Goal: Transaction & Acquisition: Purchase product/service

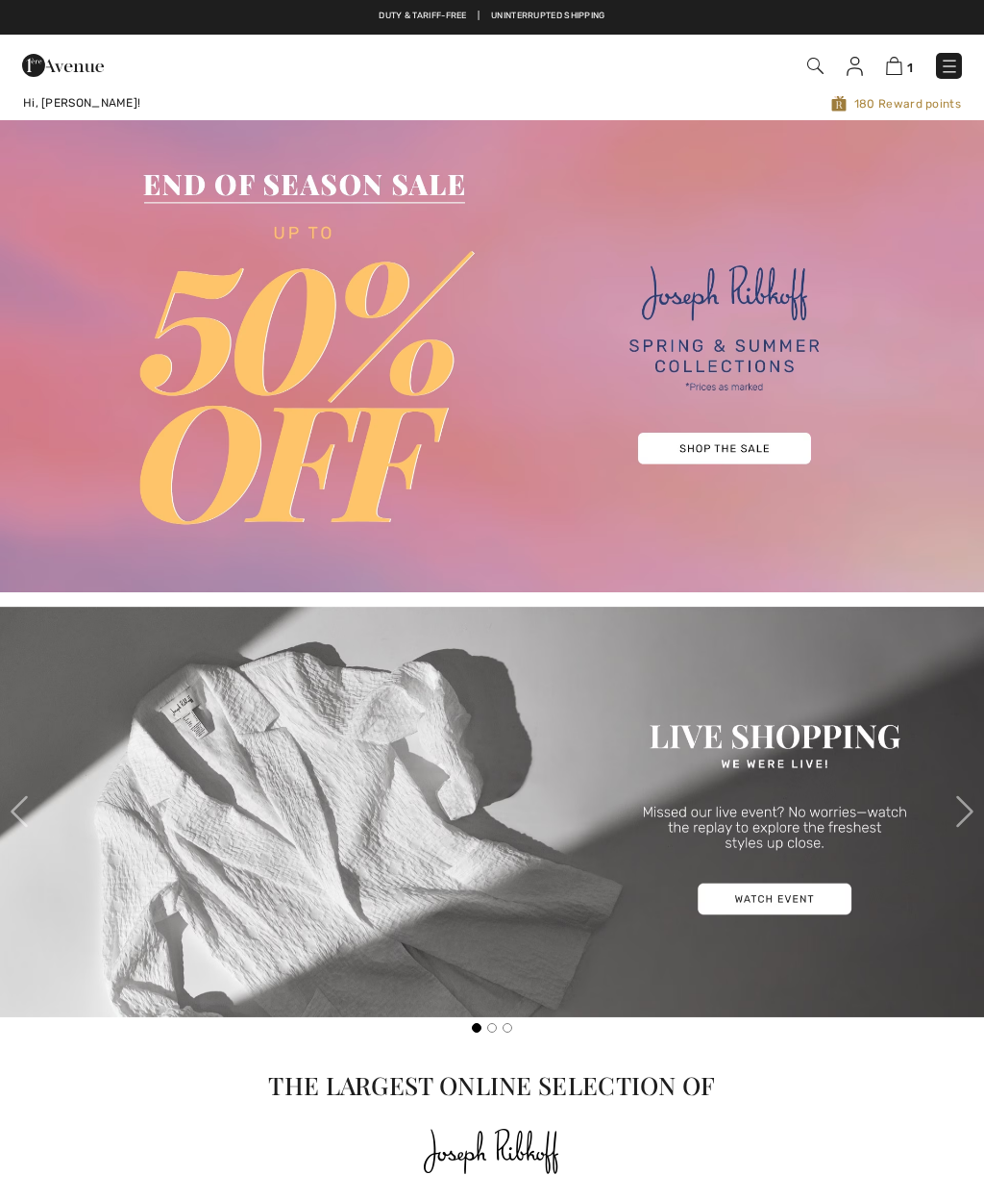
checkbox input "true"
click at [908, 62] on span "1" at bounding box center [911, 68] width 6 height 14
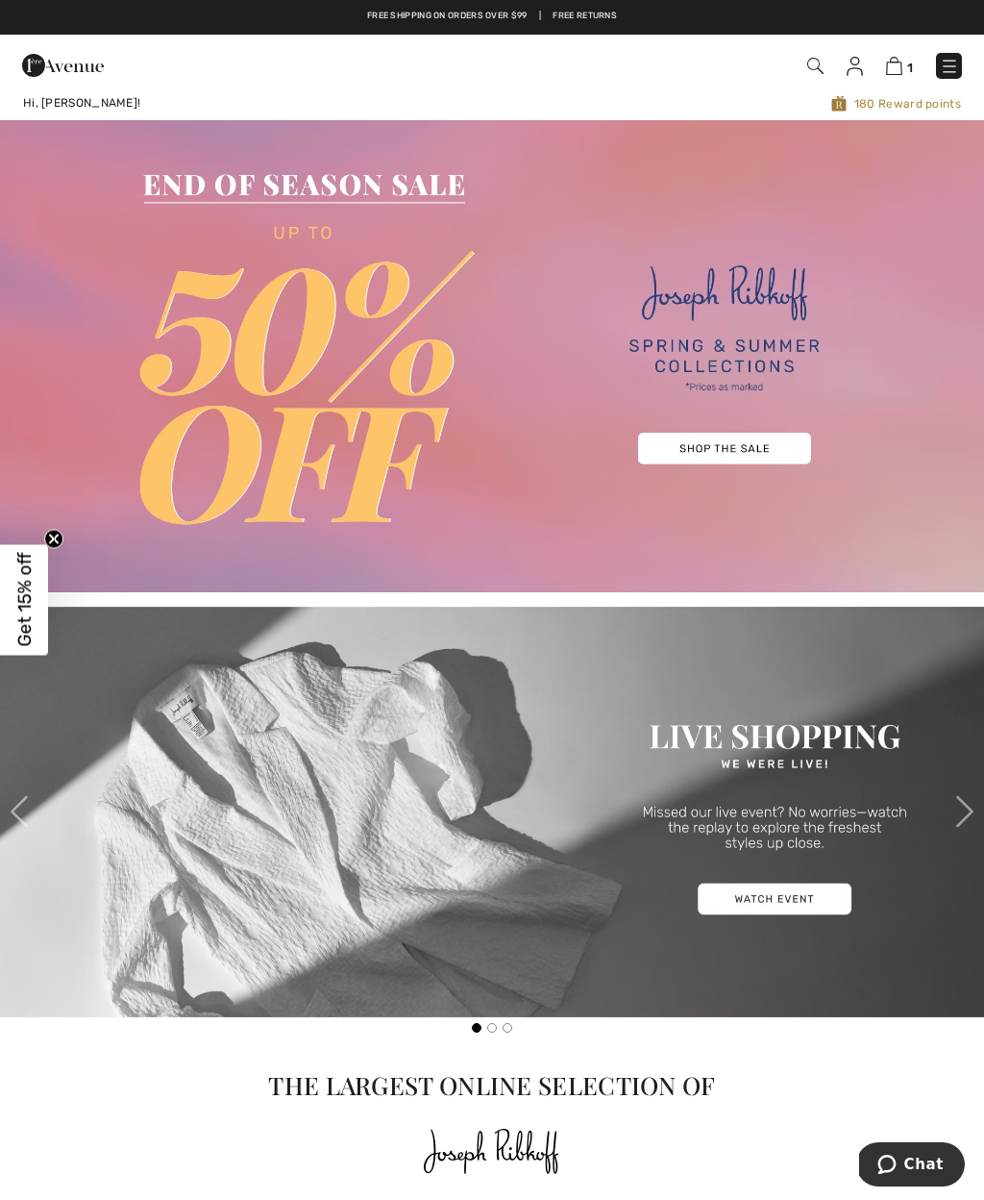
click at [903, 64] on img at bounding box center [894, 66] width 16 height 18
click at [893, 62] on img at bounding box center [894, 66] width 16 height 18
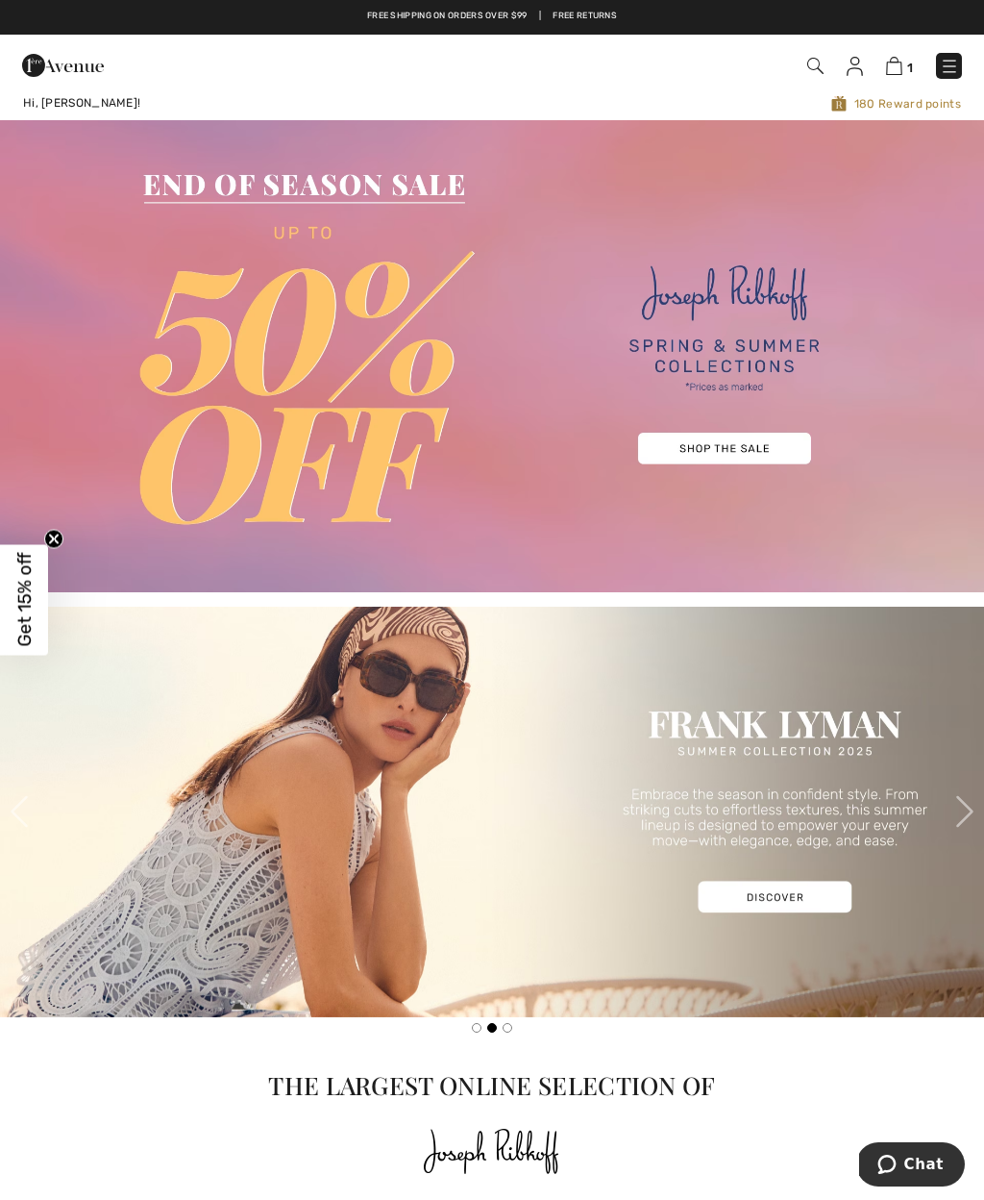
click at [901, 62] on img at bounding box center [894, 66] width 16 height 18
click at [912, 57] on link "1" at bounding box center [899, 65] width 27 height 23
click at [901, 64] on img at bounding box center [894, 66] width 16 height 18
click at [890, 64] on img at bounding box center [894, 66] width 16 height 18
click at [901, 64] on img at bounding box center [894, 66] width 16 height 18
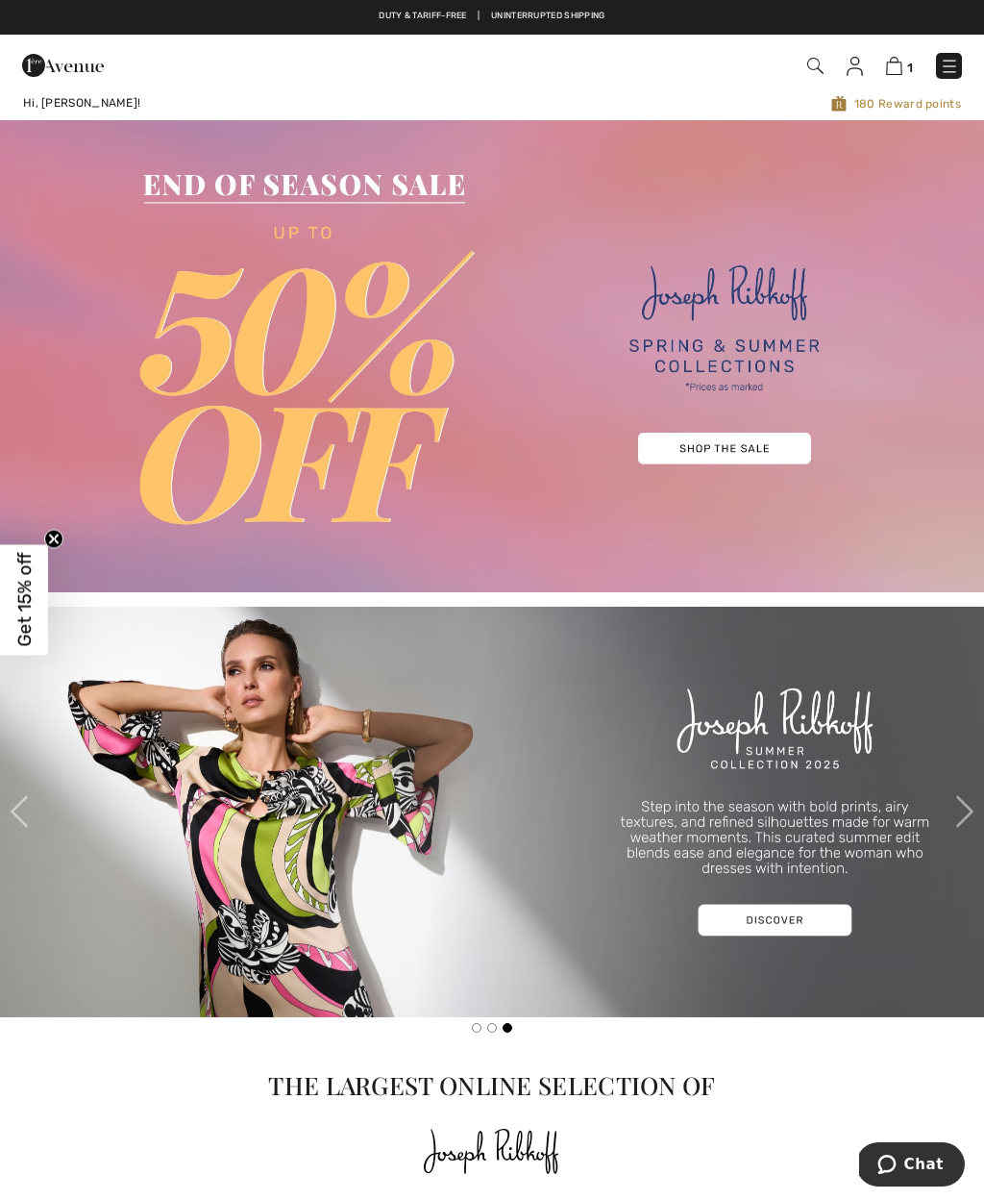
click at [901, 62] on img at bounding box center [894, 66] width 16 height 18
click at [892, 62] on img at bounding box center [894, 66] width 16 height 18
